Goal: Task Accomplishment & Management: Use online tool/utility

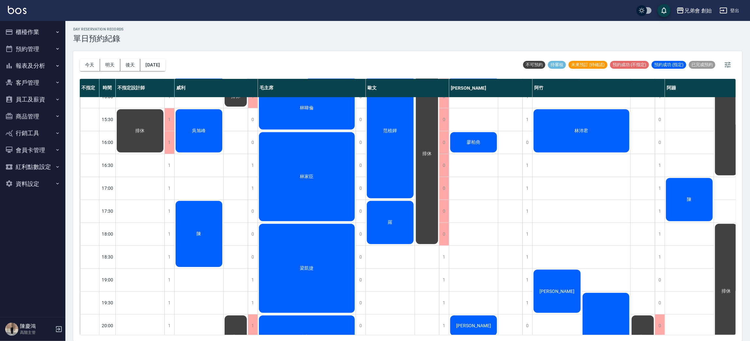
scroll to position [385, 0]
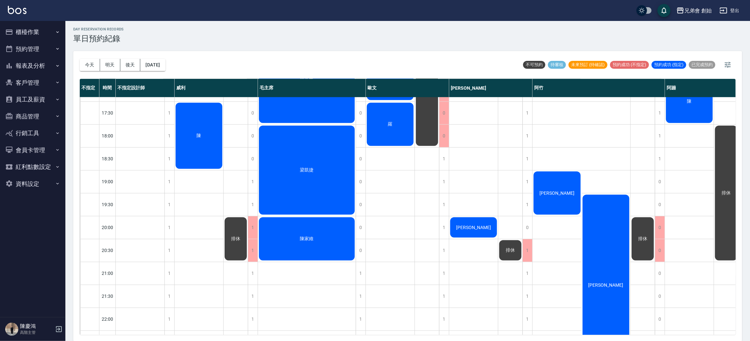
click at [655, 226] on div "排休" at bounding box center [643, 238] width 24 height 45
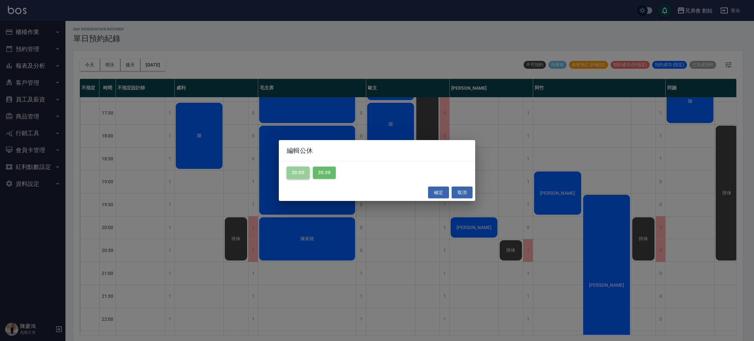
drag, startPoint x: 301, startPoint y: 170, endPoint x: 325, endPoint y: 170, distance: 24.2
click at [302, 170] on button "20:00" at bounding box center [298, 173] width 23 height 12
click at [326, 170] on button "20:30" at bounding box center [324, 173] width 23 height 12
click at [440, 191] on button "確定" at bounding box center [438, 192] width 21 height 12
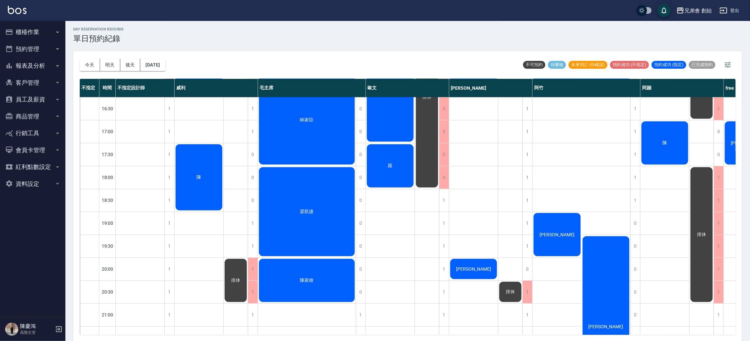
scroll to position [434, 0]
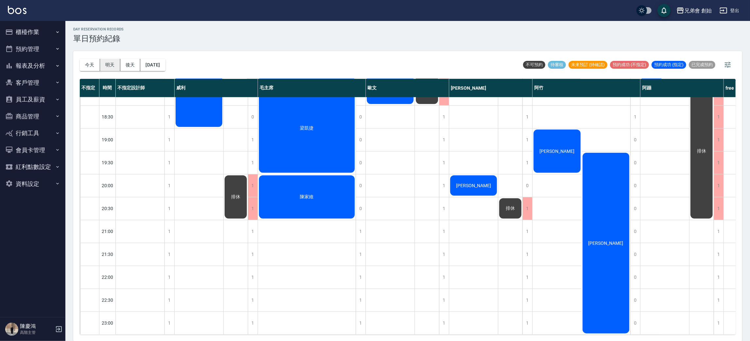
click at [112, 62] on button "明天" at bounding box center [110, 65] width 20 height 12
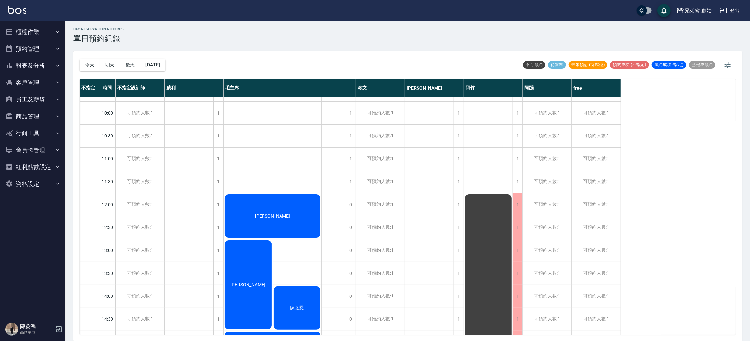
scroll to position [238, 0]
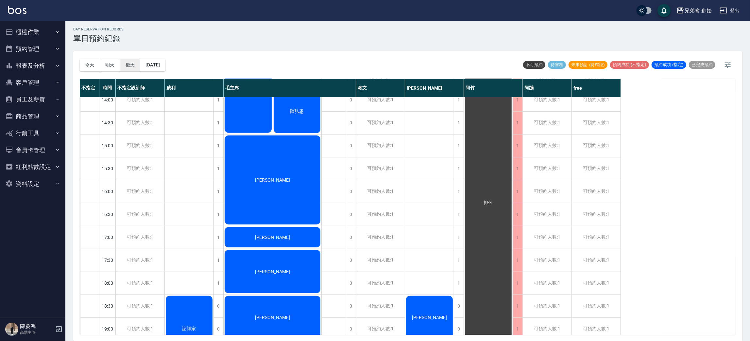
click at [139, 64] on button "後天" at bounding box center [130, 65] width 20 height 12
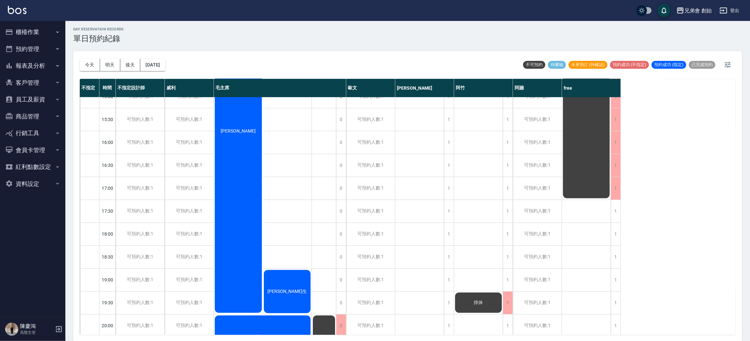
scroll to position [336, 0]
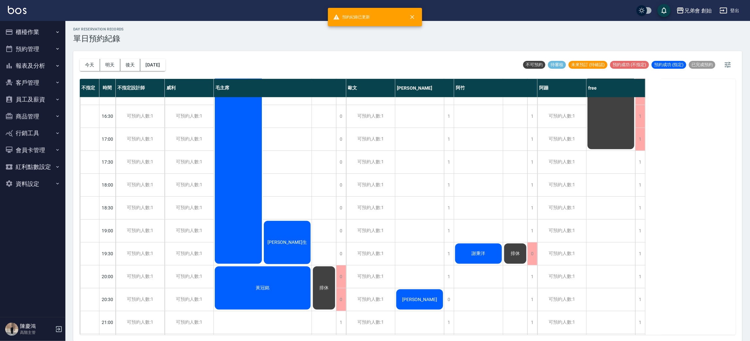
click at [517, 251] on span "排休" at bounding box center [516, 254] width 12 height 6
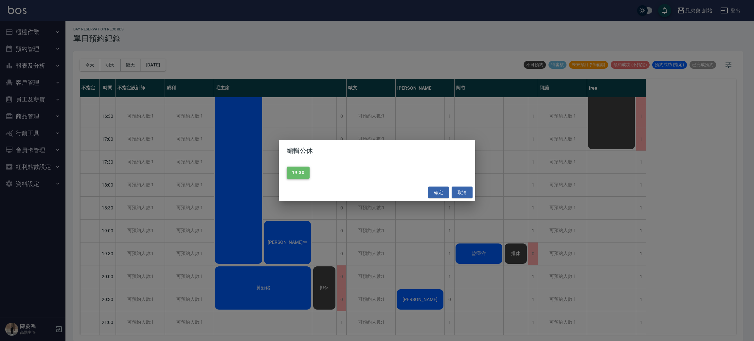
click at [303, 168] on button "19:30" at bounding box center [298, 173] width 23 height 12
click at [448, 192] on button "確定" at bounding box center [438, 192] width 21 height 12
click at [441, 192] on div "確定 取消" at bounding box center [377, 192] width 196 height 17
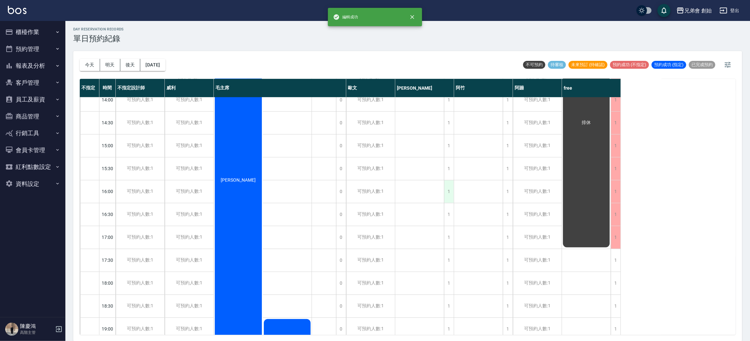
scroll to position [91, 0]
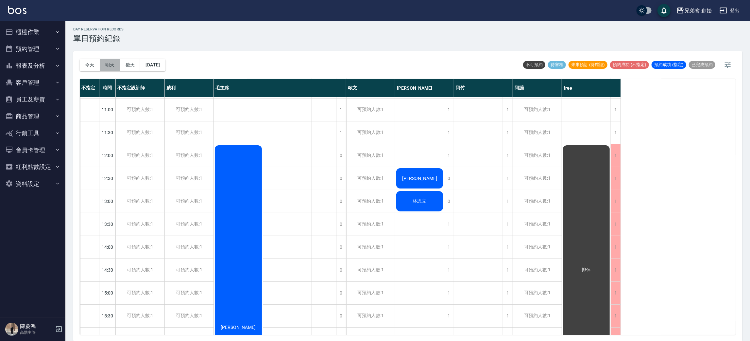
click at [101, 62] on button "明天" at bounding box center [110, 65] width 20 height 12
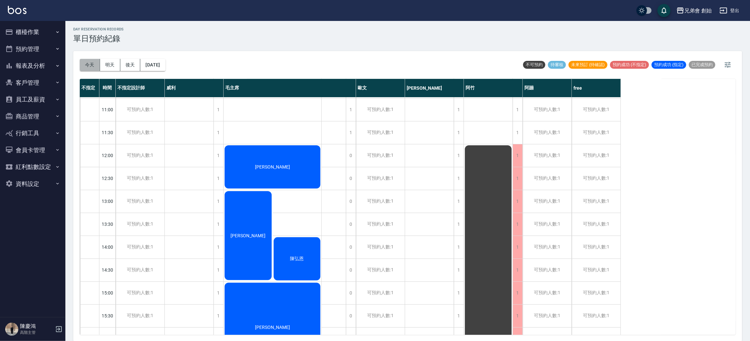
click at [93, 63] on button "今天" at bounding box center [90, 65] width 20 height 12
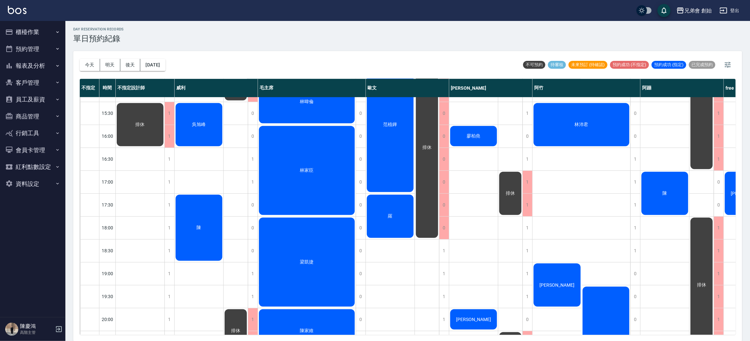
scroll to position [324, 0]
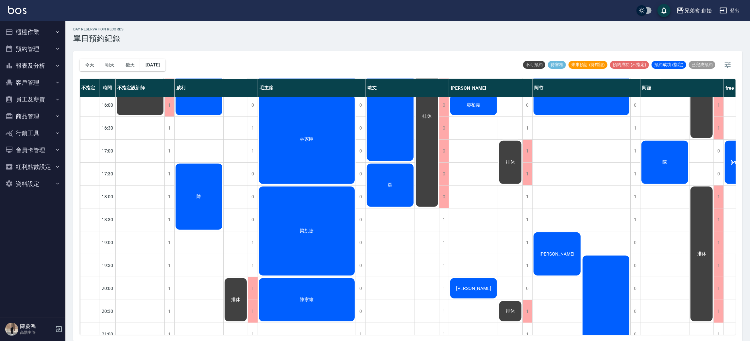
click at [195, 186] on div "陳" at bounding box center [199, 197] width 49 height 68
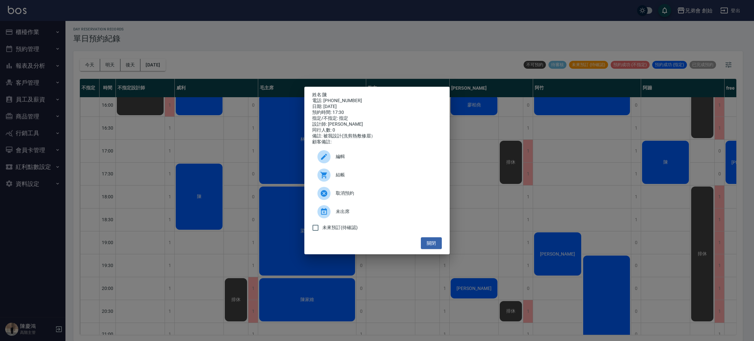
click at [403, 123] on div "設計師: [PERSON_NAME]" at bounding box center [377, 124] width 130 height 6
click at [202, 130] on div "姓名: 陳 電話: [PHONE_NUMBER] 日期: [DATE] 預約時間: 17:30 指定/不指定: 指定 設計師: [PERSON_NAME] 同…" at bounding box center [377, 170] width 754 height 341
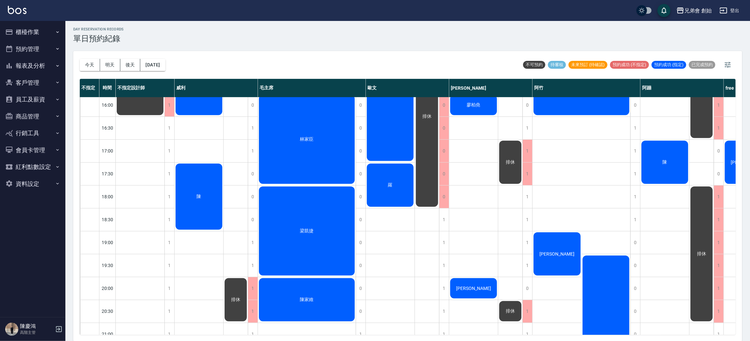
scroll to position [79, 0]
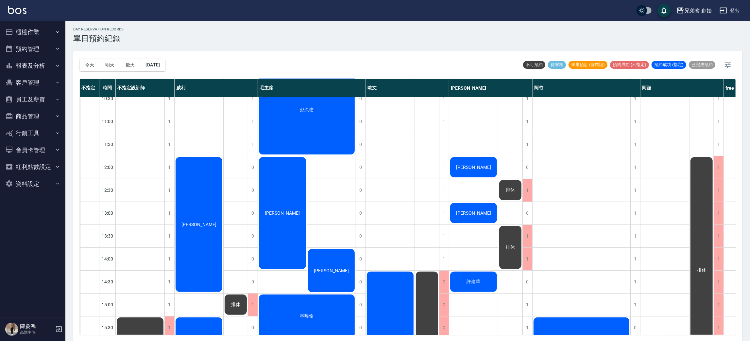
click at [44, 26] on button "櫃檯作業" at bounding box center [33, 32] width 60 height 17
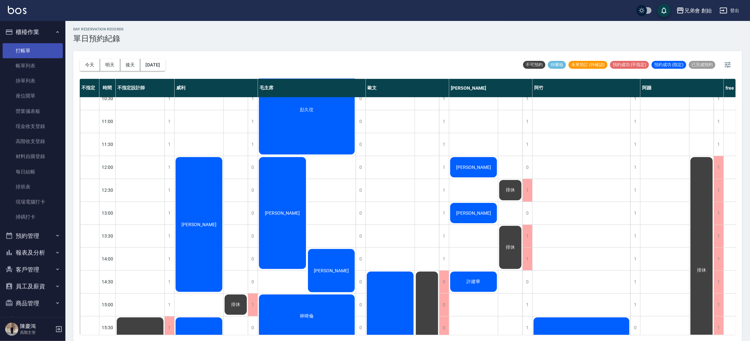
click at [39, 50] on link "打帳單" at bounding box center [33, 50] width 60 height 15
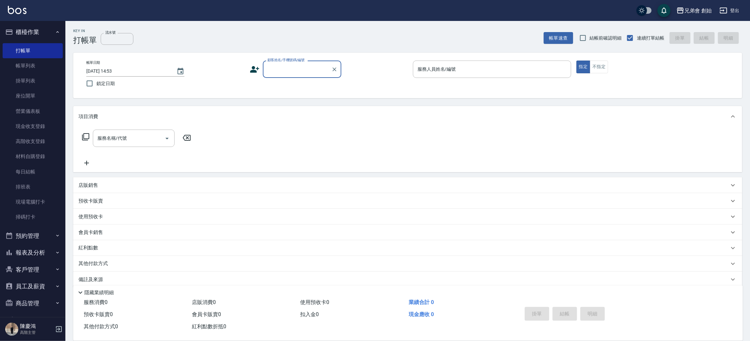
click at [283, 74] on input "顧客姓名/手機號碼/編號" at bounding box center [297, 68] width 63 height 11
click at [321, 84] on li "新增 "0906890113"" at bounding box center [302, 85] width 79 height 11
type input "0906890113"
click at [480, 68] on input "服務人員姓名/編號" at bounding box center [492, 68] width 152 height 11
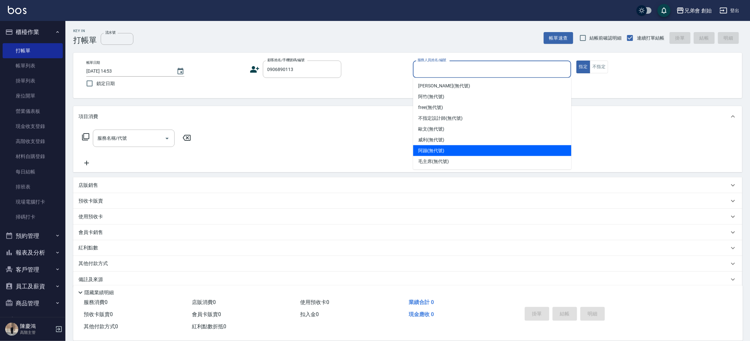
click at [451, 150] on div "阿蹦 (無代號)" at bounding box center [492, 150] width 158 height 11
type input "阿蹦(無代號)"
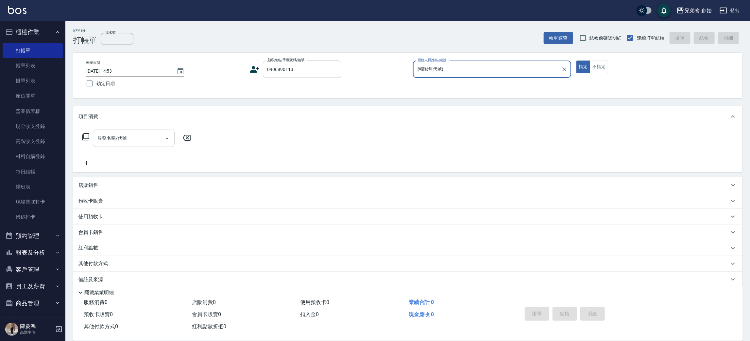
click at [138, 132] on input "服務名稱/代號" at bounding box center [129, 137] width 66 height 11
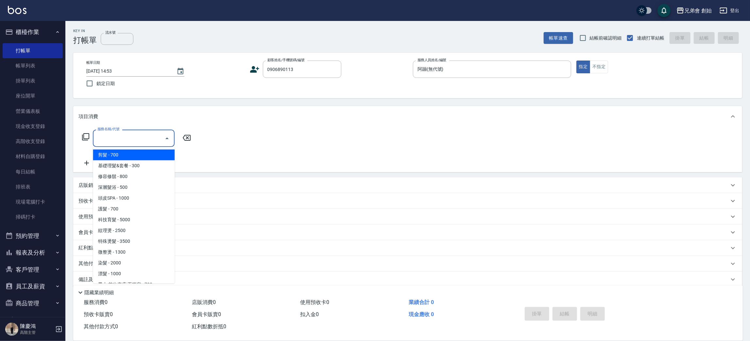
click at [152, 154] on span "剪髮 - 700" at bounding box center [134, 154] width 82 height 11
type input "剪髮(A01)"
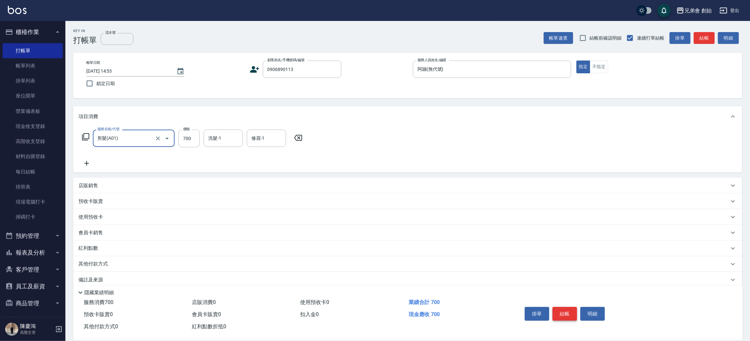
click at [562, 309] on button "結帳" at bounding box center [565, 314] width 25 height 14
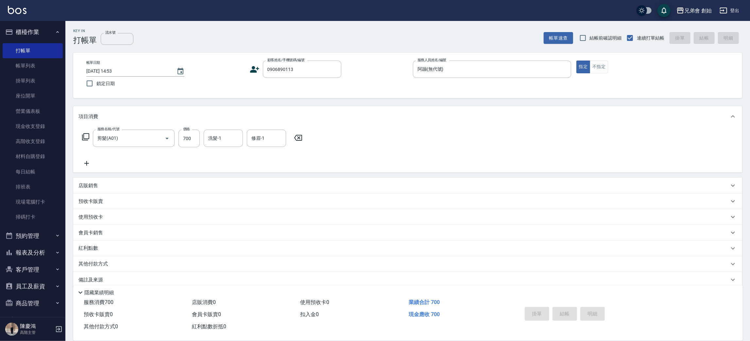
type input "[DATE] 14:54"
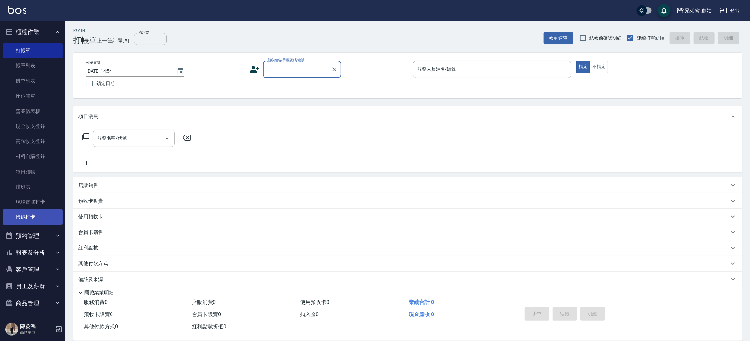
scroll to position [49, 0]
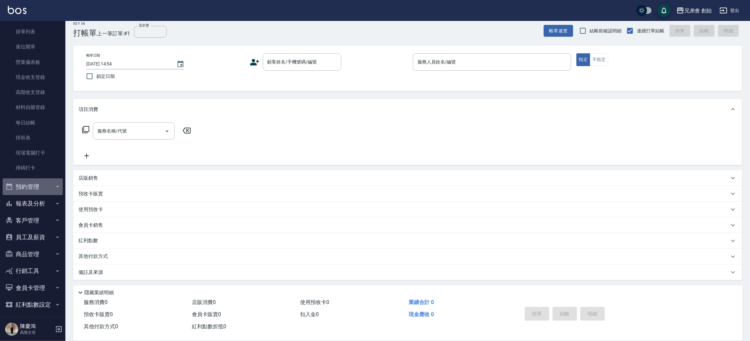
click at [42, 182] on button "預約管理" at bounding box center [33, 186] width 60 height 17
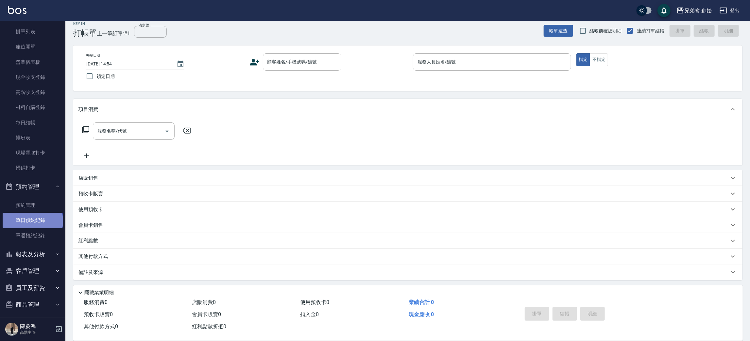
click at [32, 221] on link "單日預約紀錄" at bounding box center [33, 220] width 60 height 15
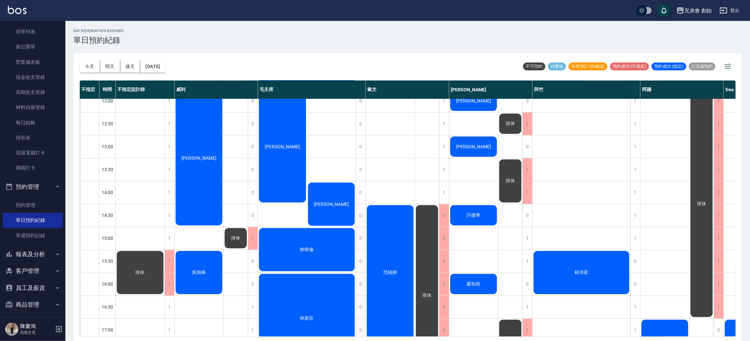
scroll to position [49, 0]
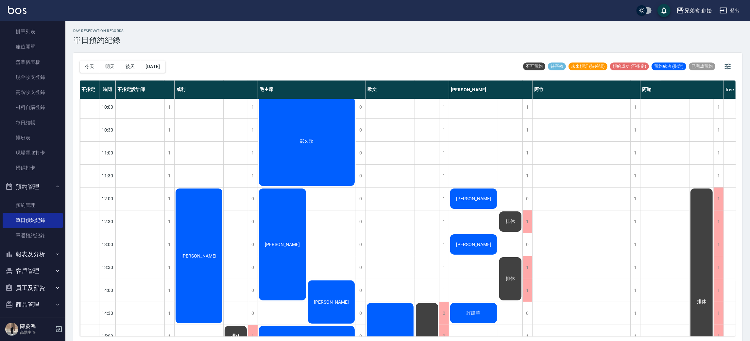
drag, startPoint x: 292, startPoint y: 240, endPoint x: 195, endPoint y: 160, distance: 126.2
drag, startPoint x: 91, startPoint y: 64, endPoint x: 88, endPoint y: 58, distance: 6.7
click at [91, 64] on button "今天" at bounding box center [90, 67] width 20 height 12
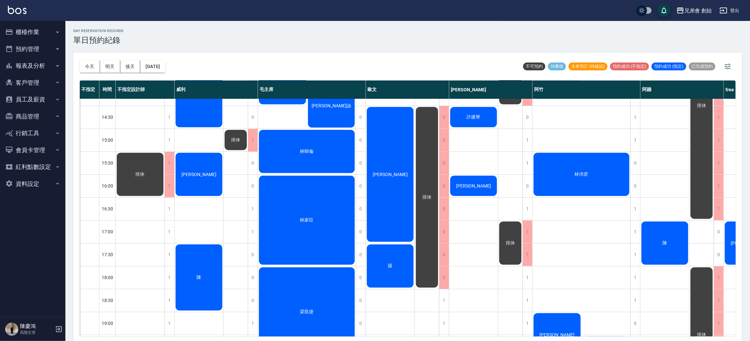
scroll to position [196, 0]
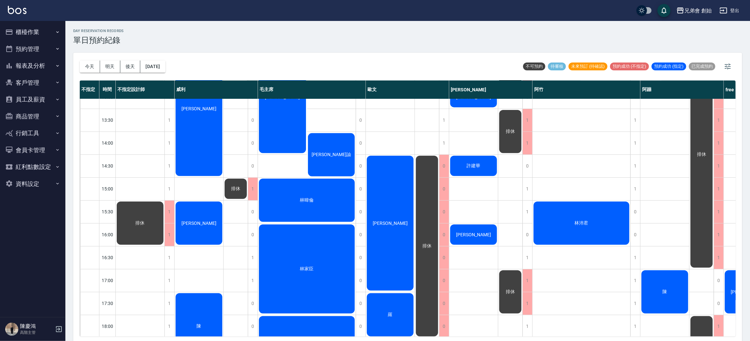
click at [398, 232] on div "范植鏵" at bounding box center [390, 223] width 49 height 137
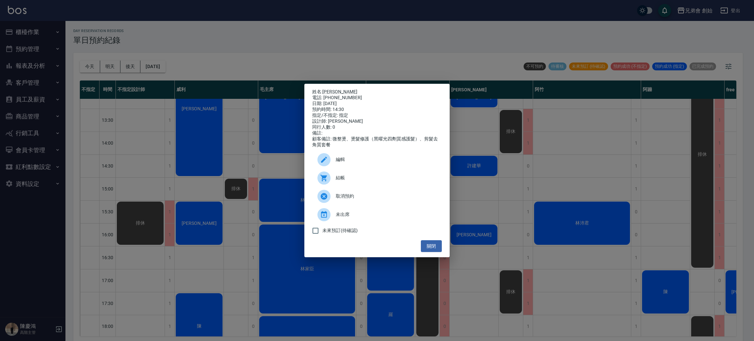
click at [221, 248] on div "姓名: 范植鏵 電話: 0975259153 日期: 2025/09/10 預約時間: 14:30 指定/不指定: 指定 設計師: 歐文 同行人數: 0 備註…" at bounding box center [377, 170] width 754 height 341
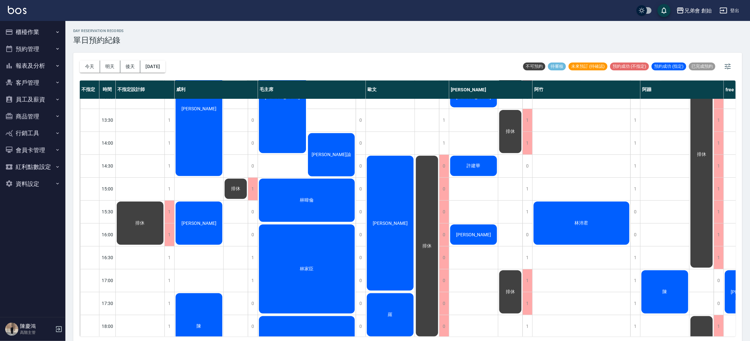
scroll to position [343, 0]
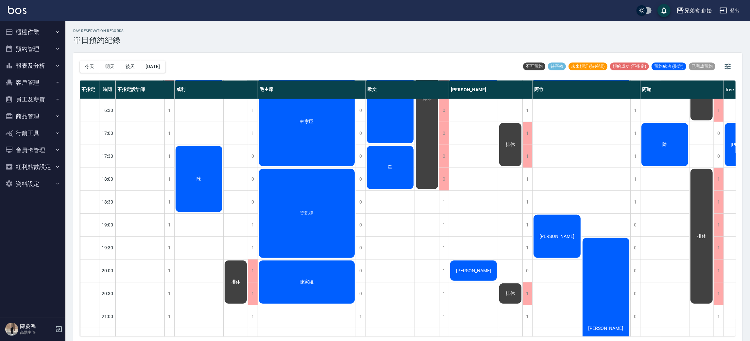
click at [387, 166] on span "羅" at bounding box center [390, 168] width 7 height 6
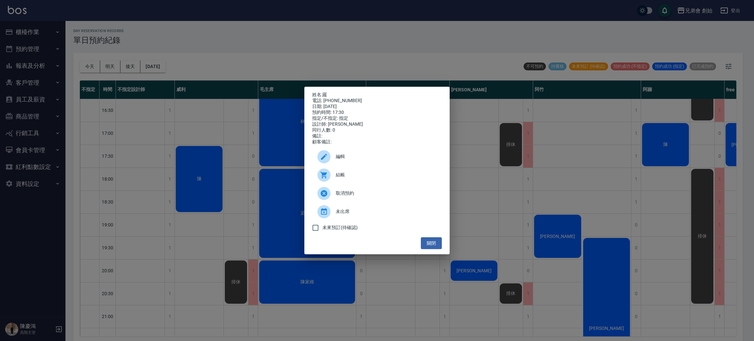
click at [242, 182] on div "姓名: 羅 電話: 0975421378 日期: 2025/09/10 預約時間: 17:30 指定/不指定: 指定 設計師: 歐文 同行人數: 0 備註: …" at bounding box center [377, 170] width 754 height 341
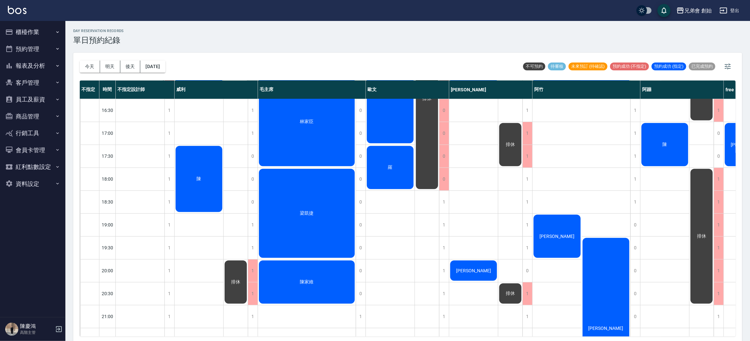
click at [125, 52] on div "day Reservation records 單日預約紀錄 今天 明天 後天 2025/09/10 不可預約 待審核 未來預訂 (待確認) 預約成功 (不指…" at bounding box center [407, 182] width 685 height 322
click at [93, 65] on button "今天" at bounding box center [90, 67] width 20 height 12
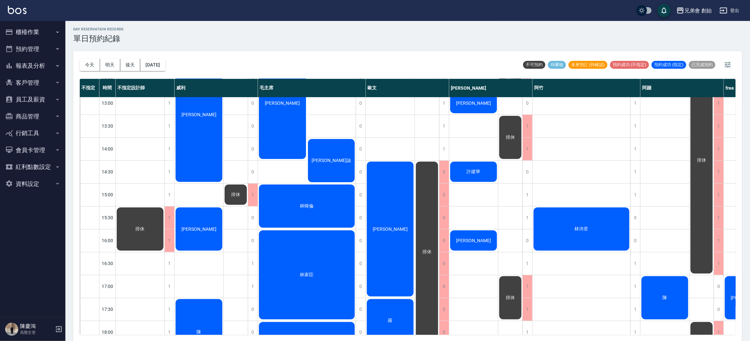
scroll to position [336, 0]
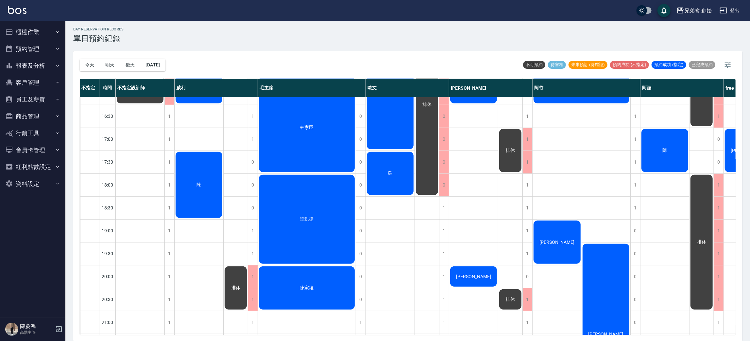
click at [111, 72] on div "今天 明天 後天 2025/09/10" at bounding box center [123, 65] width 86 height 28
click at [110, 67] on button "明天" at bounding box center [110, 65] width 20 height 12
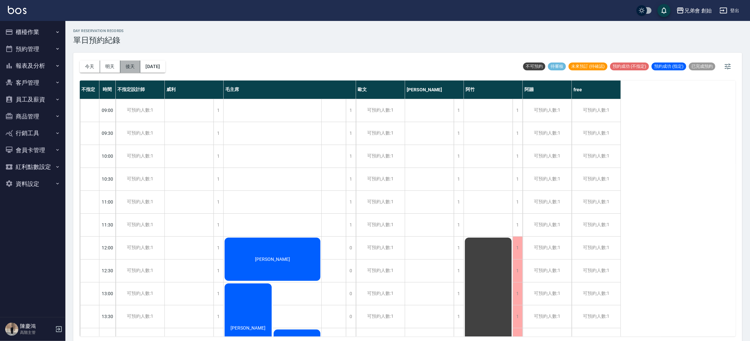
click at [126, 71] on button "後天" at bounding box center [130, 67] width 20 height 12
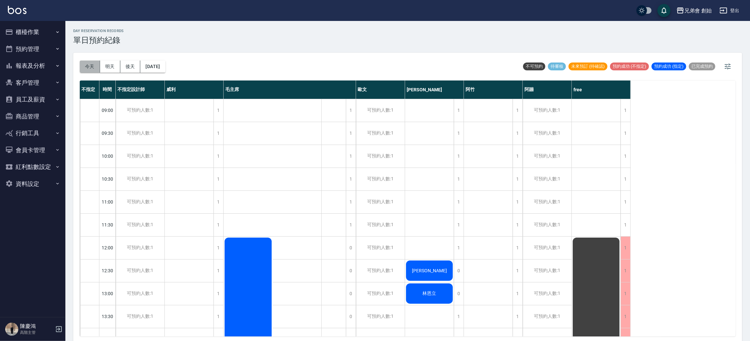
click at [83, 68] on button "今天" at bounding box center [90, 67] width 20 height 12
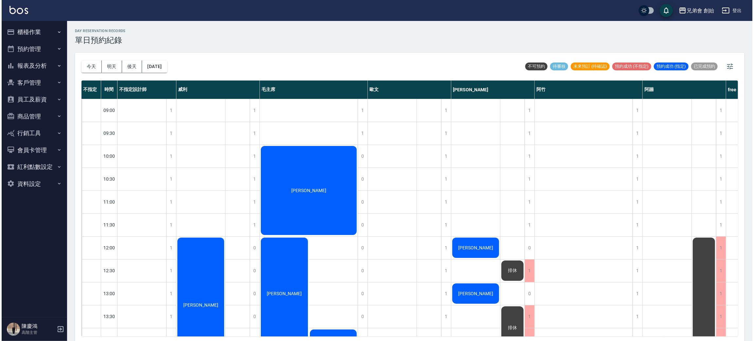
scroll to position [196, 0]
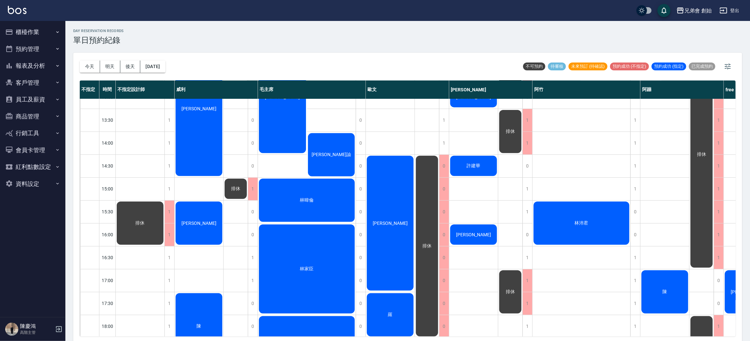
click at [336, 186] on div "林暐倫" at bounding box center [307, 200] width 98 height 45
